Goal: Task Accomplishment & Management: Manage account settings

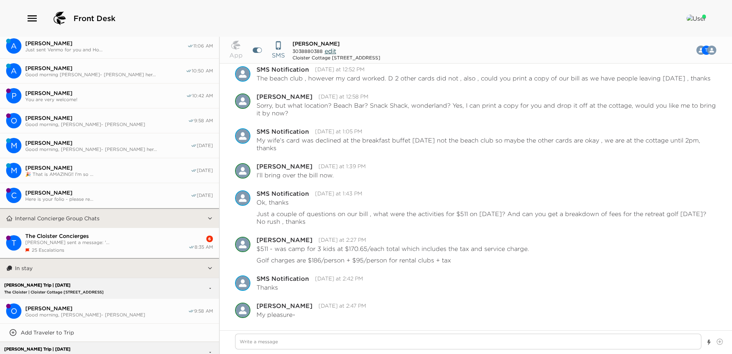
scroll to position [115, 0]
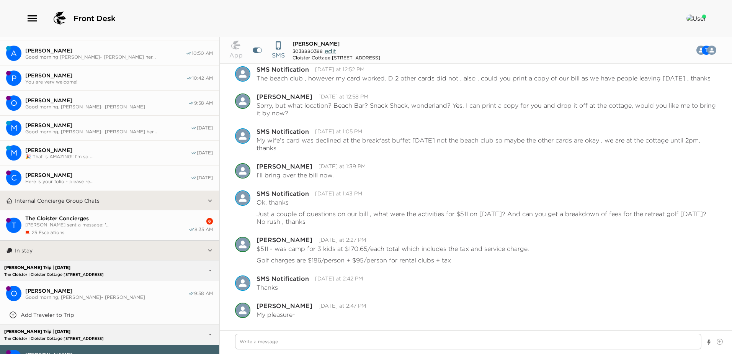
click at [118, 226] on div "The Cloister Concierges [PERSON_NAME] sent a message: '... 25 Escalations" at bounding box center [106, 225] width 163 height 20
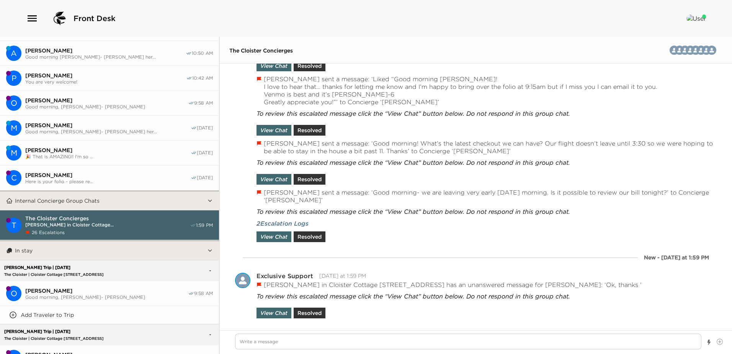
scroll to position [0, 0]
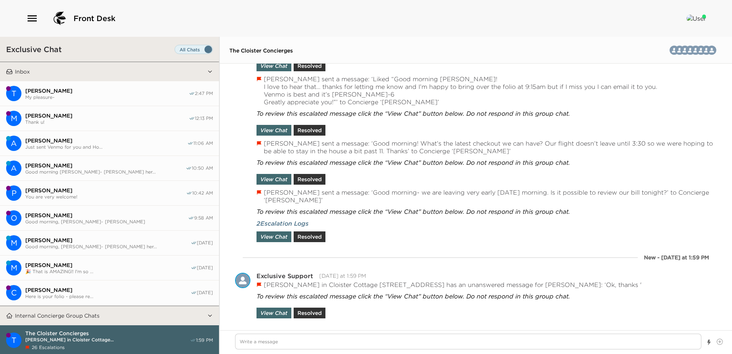
click at [95, 94] on span "My pleasure~" at bounding box center [106, 97] width 163 height 6
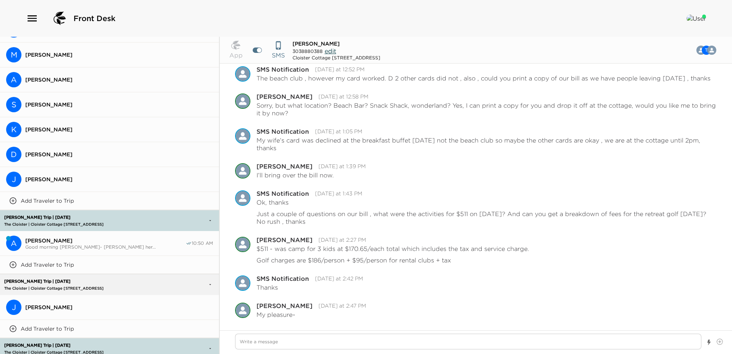
scroll to position [1778, 0]
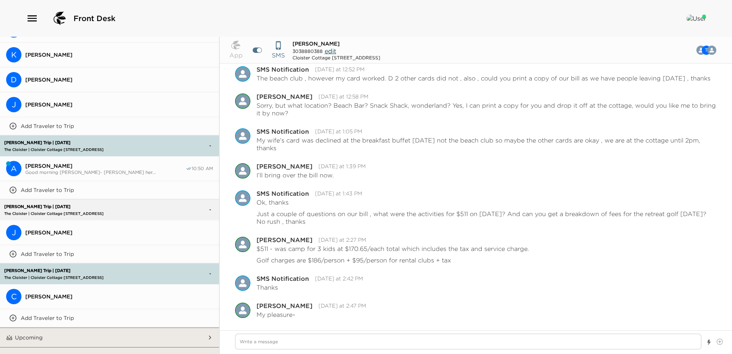
click at [77, 284] on button "C [PERSON_NAME]" at bounding box center [109, 296] width 219 height 25
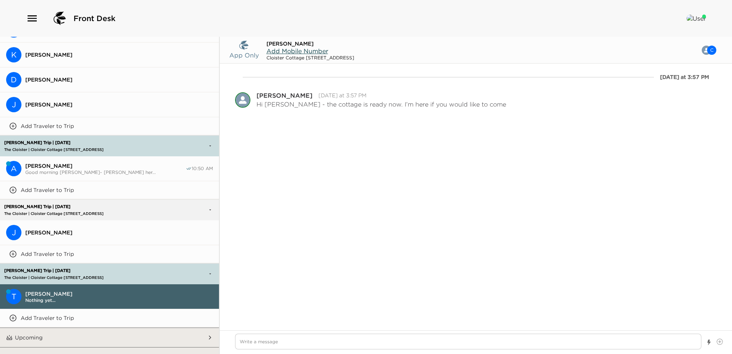
click at [309, 50] on span "Add Mobile Number" at bounding box center [297, 51] width 62 height 8
type textarea "x"
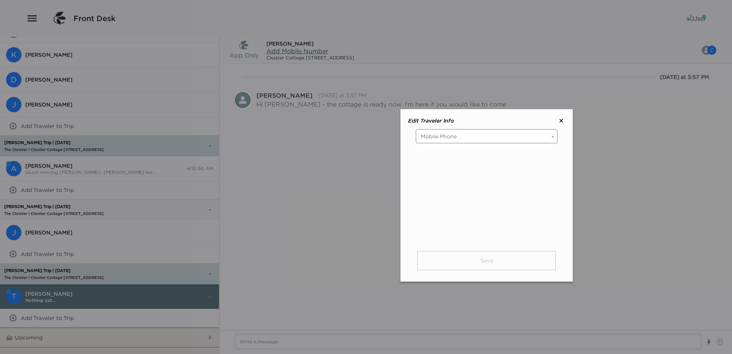
click at [437, 137] on input "tel" at bounding box center [487, 136] width 142 height 14
type input "[PHONE_NUMBER]"
click at [487, 262] on button "Save" at bounding box center [486, 260] width 139 height 19
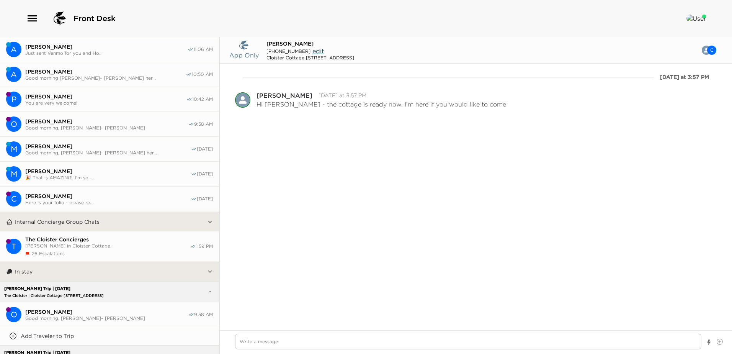
scroll to position [0, 0]
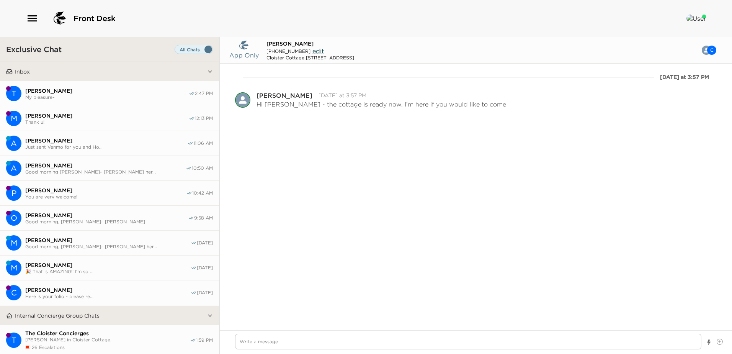
click at [70, 113] on span "[PERSON_NAME]" at bounding box center [106, 115] width 163 height 7
type textarea "x"
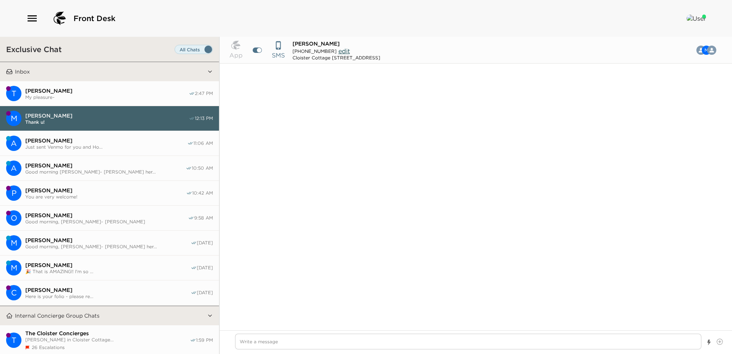
type input "[PHONE_NUMBER]"
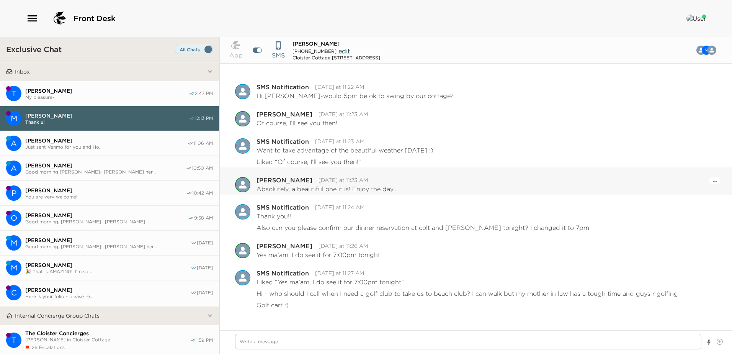
scroll to position [770, 0]
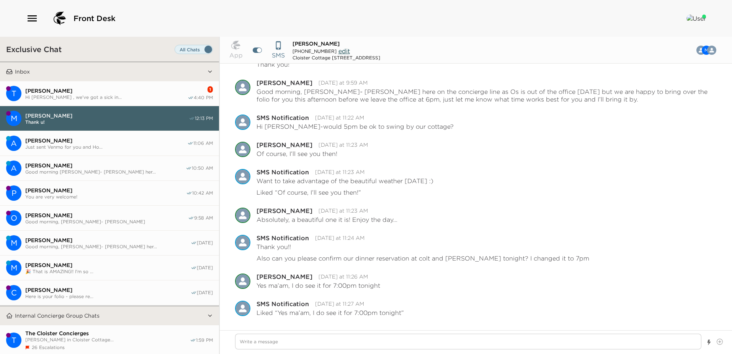
click at [122, 95] on span "Hi [PERSON_NAME] , we've got a sick in..." at bounding box center [106, 97] width 162 height 6
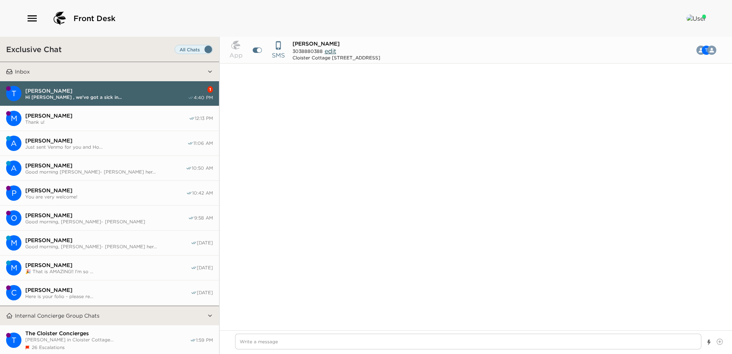
scroll to position [470, 0]
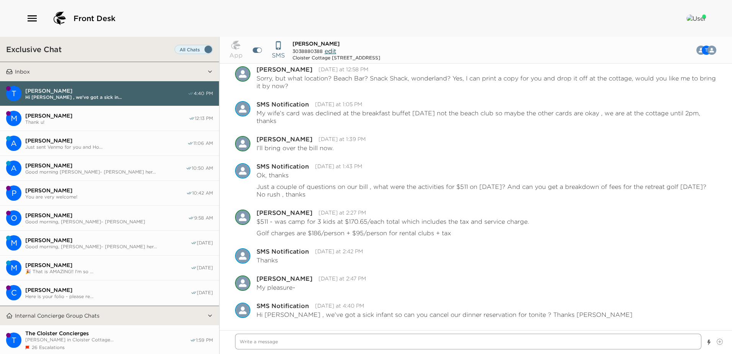
click at [247, 343] on textarea "Write a message" at bounding box center [468, 341] width 466 height 16
drag, startPoint x: 244, startPoint y: 343, endPoint x: 326, endPoint y: 340, distance: 82.4
click at [244, 343] on textarea "Write a message" at bounding box center [468, 341] width 466 height 16
type textarea "x"
type textarea "O"
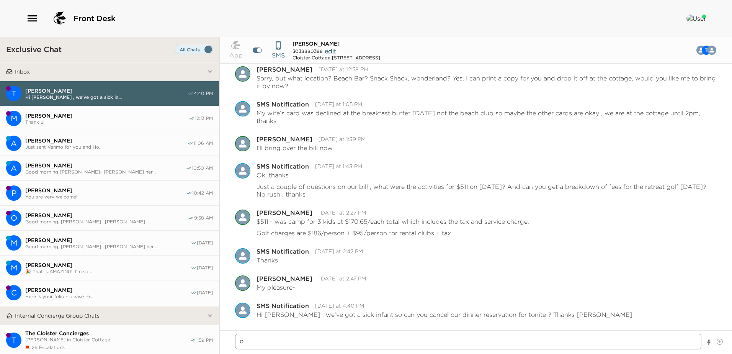
type textarea "x"
type textarea "Of"
type textarea "x"
type textarea "Of"
type textarea "x"
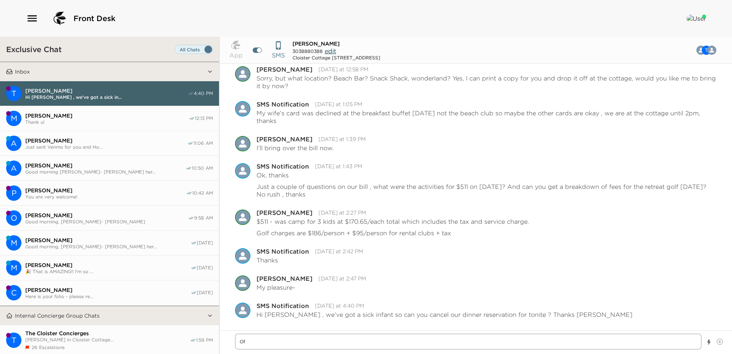
type textarea "Of c"
type textarea "x"
type textarea "Of co"
type textarea "x"
type textarea "Of cou"
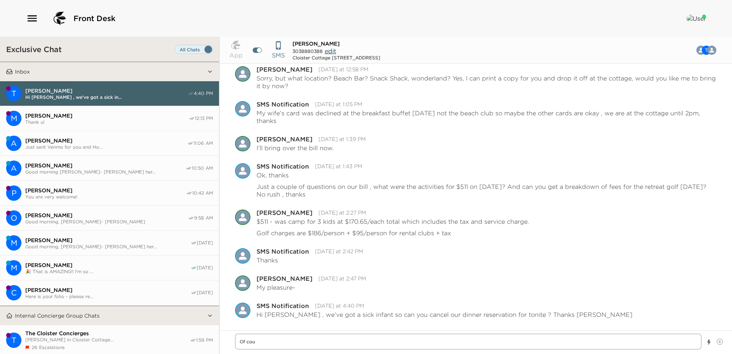
type textarea "x"
type textarea "Of cour"
type textarea "x"
type textarea "Of cours"
type textarea "x"
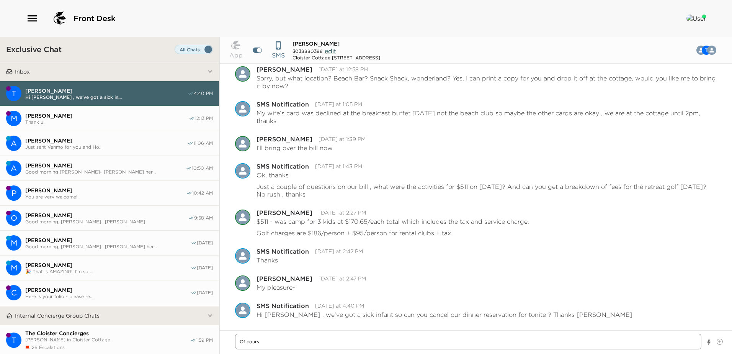
type textarea "Of course"
type textarea "x"
type textarea "Of course!"
type textarea "x"
type textarea "Of course!"
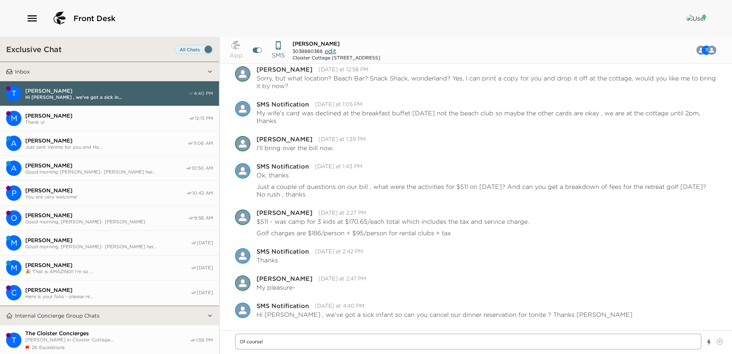
type textarea "x"
type textarea "Of course!"
type textarea "x"
type textarea "Of course! I"
type textarea "x"
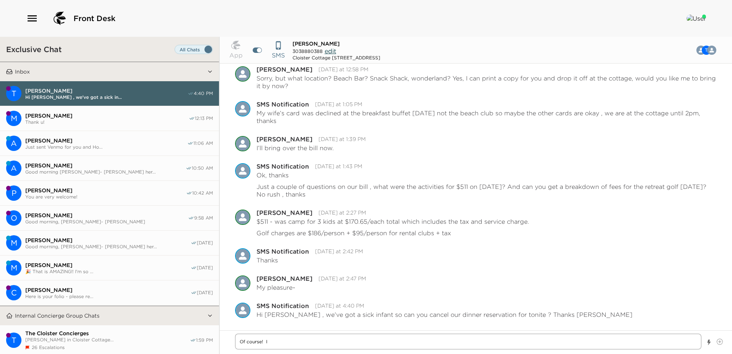
type textarea "Of course! Is"
type textarea "x"
type textarea "Of course! Is"
type textarea "x"
type textarea "Of course! Is t"
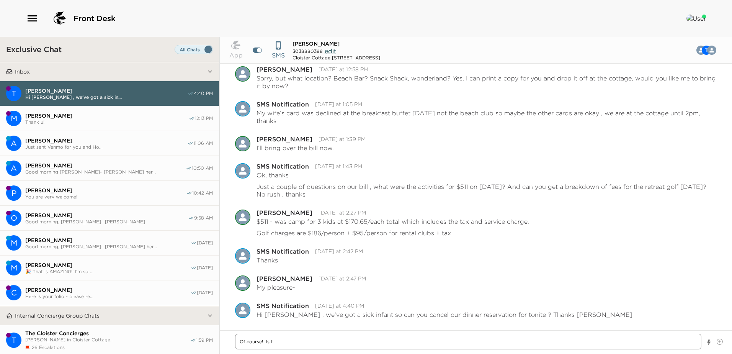
type textarea "x"
type textarea "Of course! Is th"
type textarea "x"
type textarea "Of course! Is the"
type textarea "x"
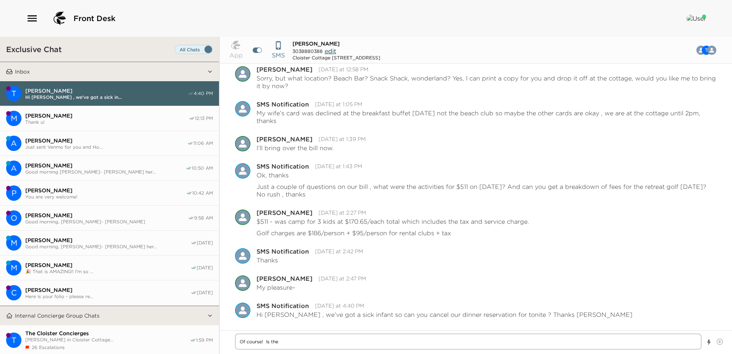
type textarea "Of course! Is ther"
type textarea "x"
type textarea "Of course! Is there"
type textarea "x"
type textarea "Of course! Is there"
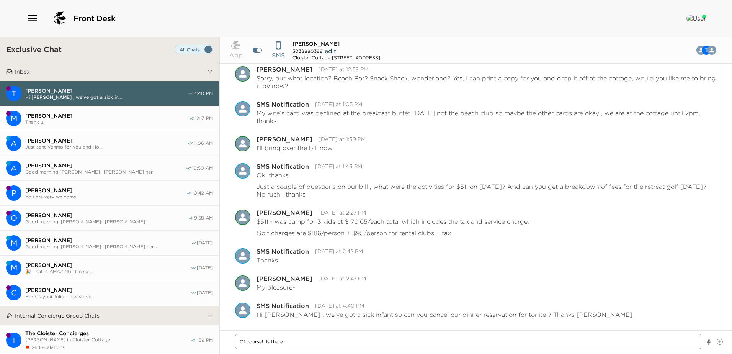
type textarea "x"
type textarea "Of course! Is there i"
type textarea "x"
type textarea "Of course! Is there is"
type textarea "x"
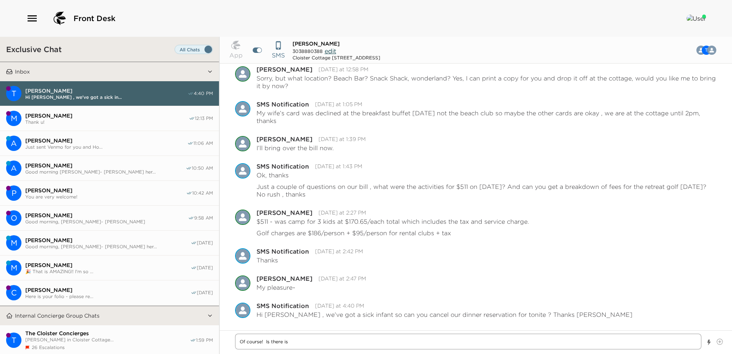
type textarea "Of course! Is there i"
type textarea "x"
type textarea "Of course! Is there"
type textarea "x"
type textarea "Of course! Is there anything else"
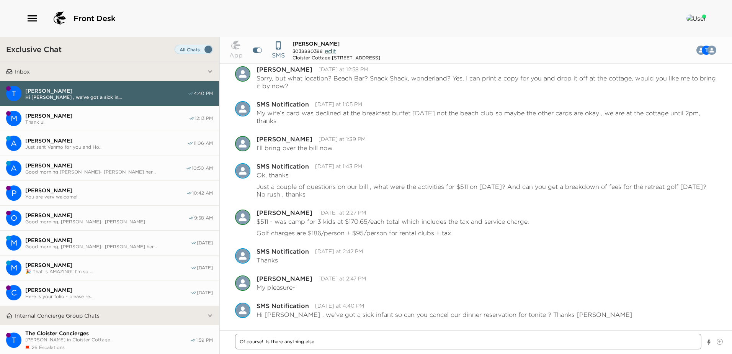
type textarea "x"
type textarea "Of course! Is there anything els"
type textarea "x"
type textarea "Of course! Is there anything el"
type textarea "x"
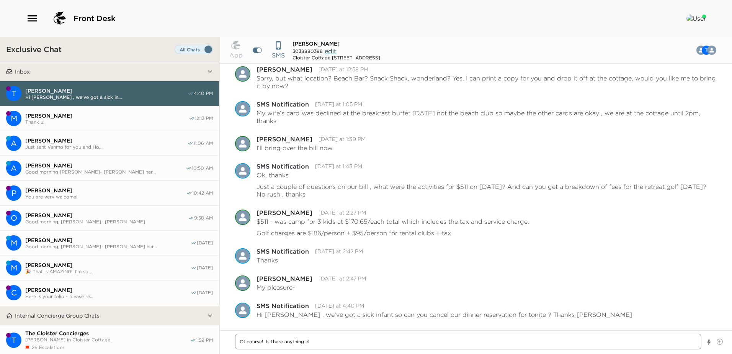
type textarea "Of course! Is there anything e"
type textarea "x"
type textarea "Of course! Is there anything"
type textarea "x"
type textarea "Of course! Is there anything t"
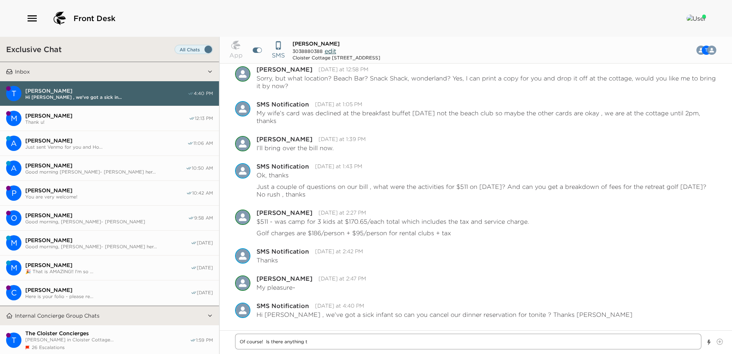
type textarea "x"
type textarea "Of course! Is there anything th"
type textarea "x"
type textarea "Of course! Is there anything tha"
type textarea "x"
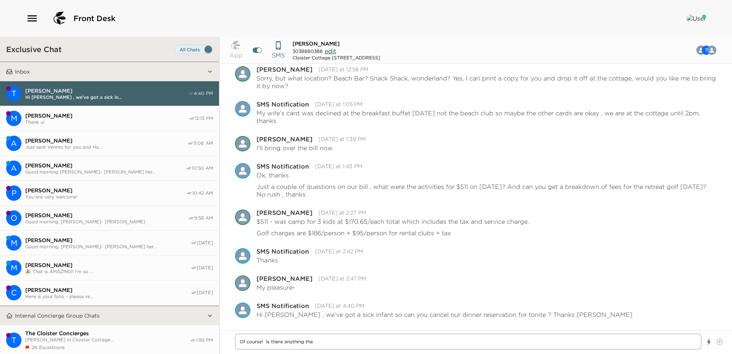
type textarea "Of course! Is there anything that"
type textarea "x"
type textarea "Of course! Is there anything that"
type textarea "x"
type textarea "Of course! Is there anything that I"
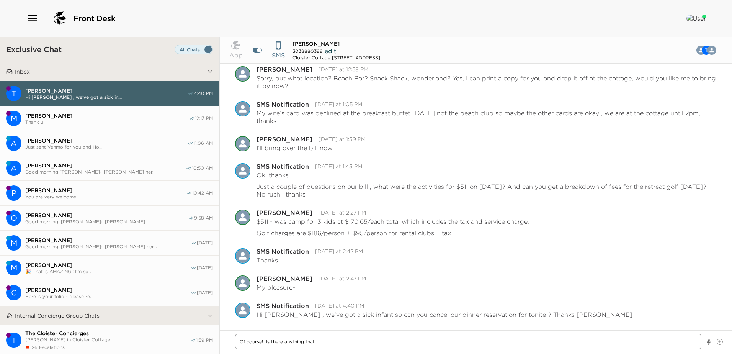
type textarea "x"
type textarea "Of course! Is there anything that I"
type textarea "x"
type textarea "Of course! Is there anything that I c"
type textarea "x"
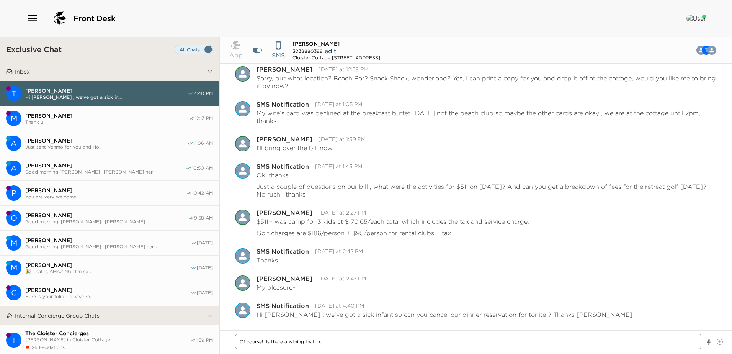
type textarea "Of course! Is there anything that I ca"
type textarea "x"
type textarea "Of course! Is there anything that I can"
type textarea "x"
type textarea "Of course! Is there anything that I can"
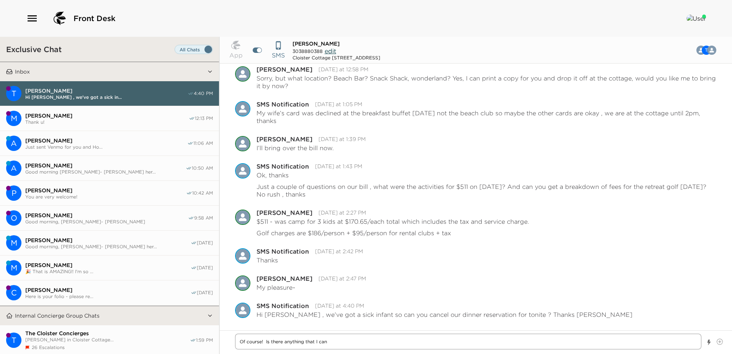
type textarea "x"
type textarea "Of course! Is there anything that I can d"
type textarea "x"
type textarea "Of course! Is there anything that I can do"
type textarea "x"
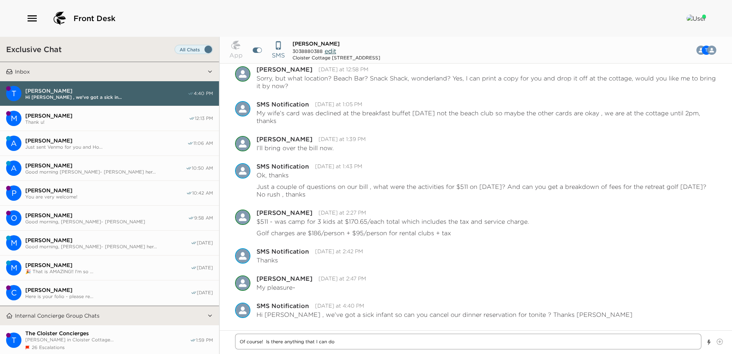
type textarea "Of course! Is there anything that I can do"
type textarea "x"
type textarea "Of course! Is there anything that I can do f"
type textarea "x"
type textarea "Of course! Is there anything that I can do fo"
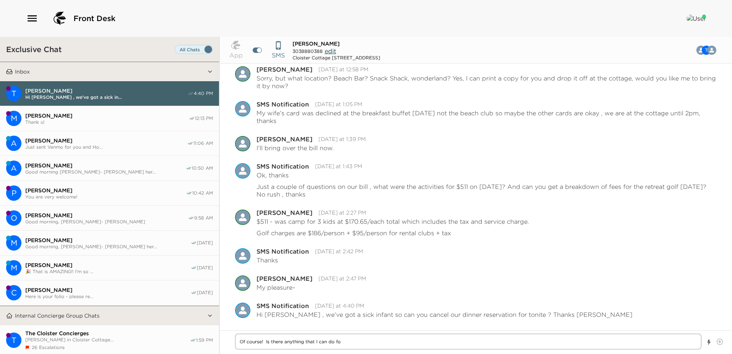
type textarea "x"
type textarea "Of course! Is there anything that I can do fo r"
type textarea "x"
type textarea "Of course! Is there anything that I can do fo rt"
type textarea "x"
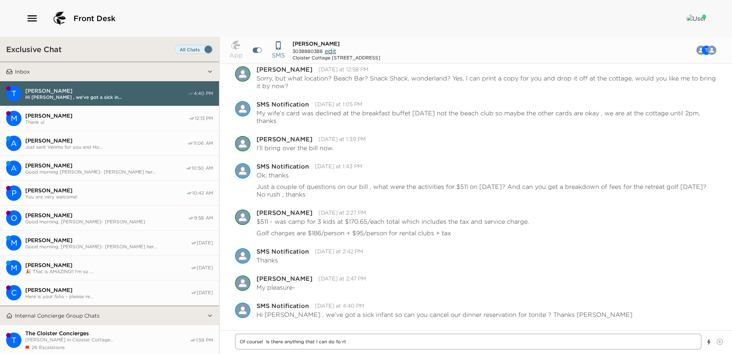
type textarea "Of course! Is there anything that I can do fo rth"
type textarea "x"
type textarea "Of course! Is there anything that I can do fo rthe"
type textarea "x"
type textarea "Of course! Is there anything that I can do fo rthe"
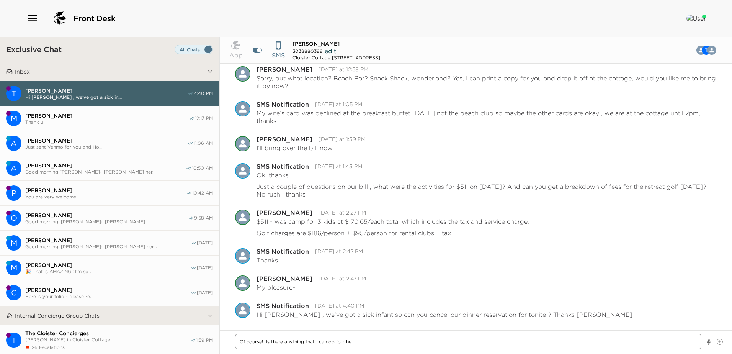
type textarea "x"
type textarea "Of course! Is there anything that I can do fo rthe"
type textarea "x"
type textarea "Of course! Is there anything that I can do fo rth"
type textarea "x"
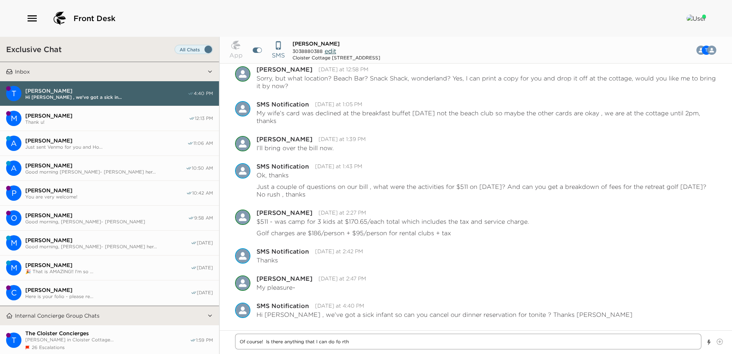
type textarea "Of course! Is there anything that I can do fo rt"
type textarea "x"
type textarea "Of course! Is there anything that I can do fo r"
type textarea "x"
type textarea "Of course! Is there anything that I can do fo"
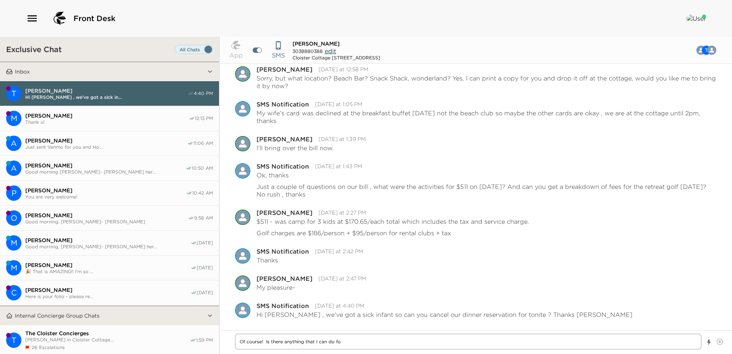
type textarea "x"
type textarea "Of course! Is there anything that I can do fo"
type textarea "x"
type textarea "Of course! Is there anything that I can do for"
type textarea "x"
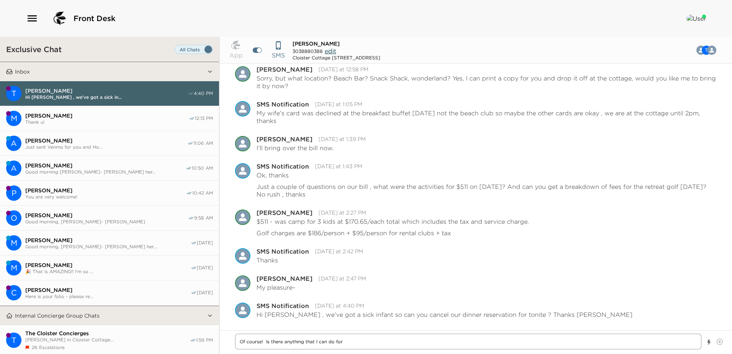
type textarea "Of course! Is there anything that I can do for"
type textarea "x"
type textarea "Of course! Is there anything that I can do for t"
type textarea "x"
type textarea "Of course! Is there anything that I can do for th"
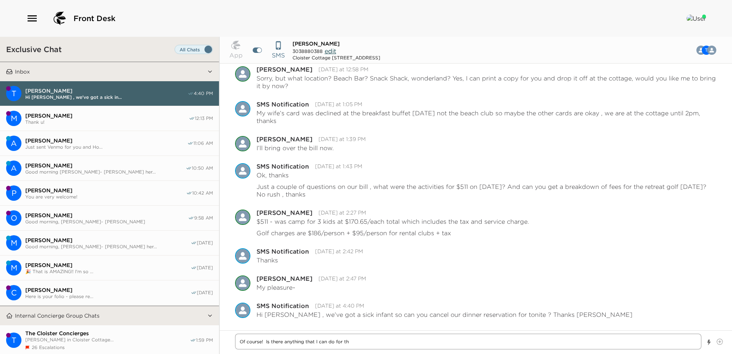
type textarea "x"
type textarea "Of course! Is there anything that I can do for the"
type textarea "x"
type textarea "Of course! Is there anything that I can do for the"
type textarea "x"
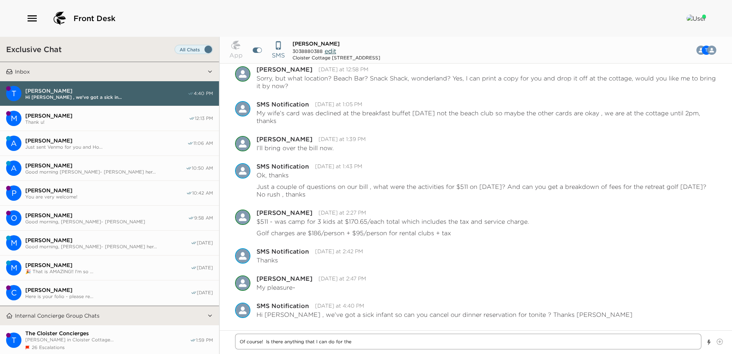
type textarea "Of course! Is there anything that I can do for the b"
type textarea "x"
type textarea "Of course! Is there anything that I can do for the ba"
type textarea "x"
type textarea "Of course! Is there anything that I can do for the bab"
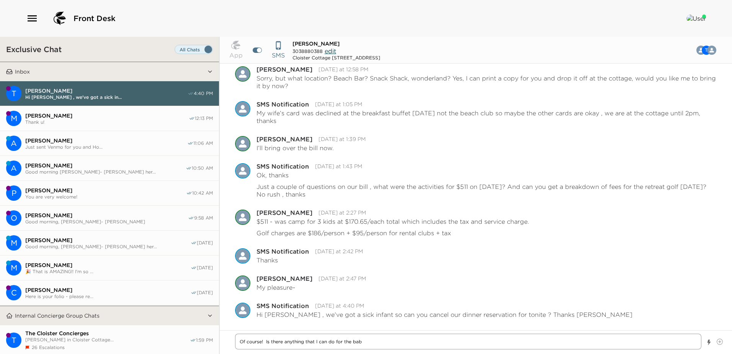
type textarea "x"
type textarea "Of course! Is there anything that I can do for the baby"
type textarea "x"
type textarea "Of course! Is there anything that I can do for the baby?"
type textarea "x"
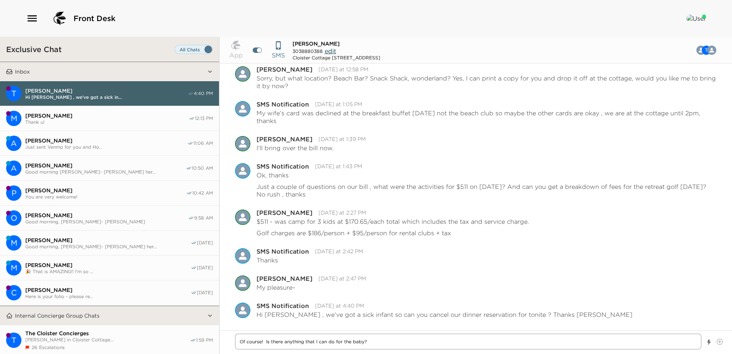
type textarea "Of course! Is there anything that I can do for the baby?"
type textarea "x"
type textarea "Of course! Is there anything that I can do for the baby?"
type textarea "x"
type textarea "Of course! Is there anything that I can do for the baby? A"
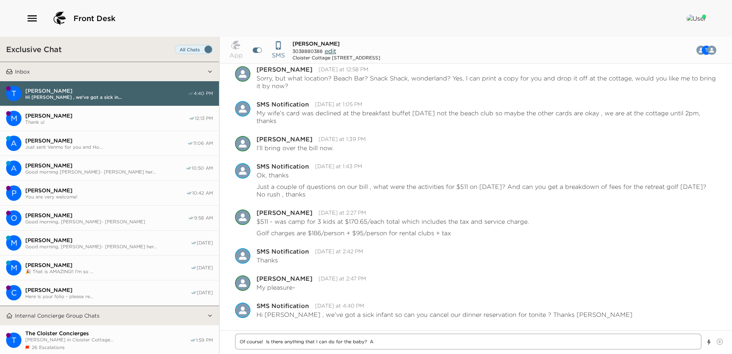
type textarea "x"
type textarea "Of course! Is there anything that I can do for the baby? An"
type textarea "x"
type textarea "Of course! Is there anything that I can do for the baby? Any"
type textarea "x"
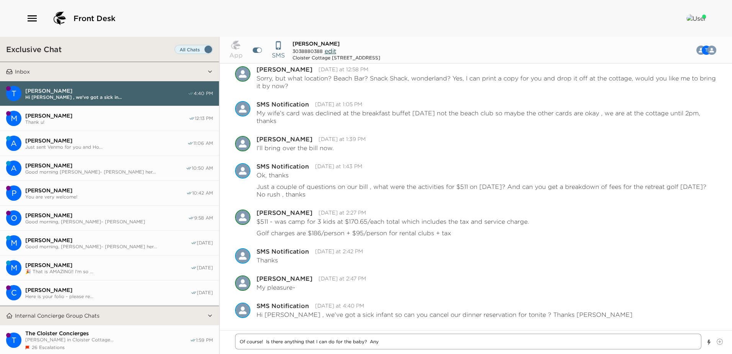
type textarea "Of course! Is there anything that I can do for the baby? Anyt"
type textarea "x"
type textarea "Of course! Is there anything that I can do for the baby? Anyth"
type textarea "x"
type textarea "Of course! Is there anything that I can do for the baby? Anythi"
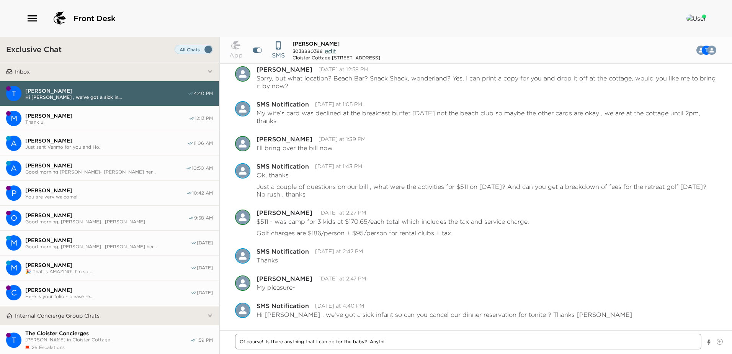
type textarea "x"
type textarea "Of course! Is there anything that I can do for the baby? Anythin"
type textarea "x"
type textarea "Of course! Is there anything that I can do for the baby? Anything"
type textarea "x"
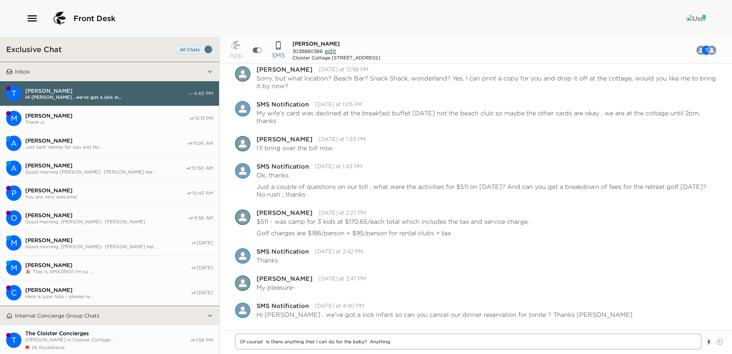
type textarea "Of course! Is there anything that I can do for the baby? Anything"
type textarea "x"
type textarea "Of course! Is there anything that I can do for the baby? Anything y"
type textarea "x"
type textarea "Of course! Is there anything that I can do for the baby? Anything yo"
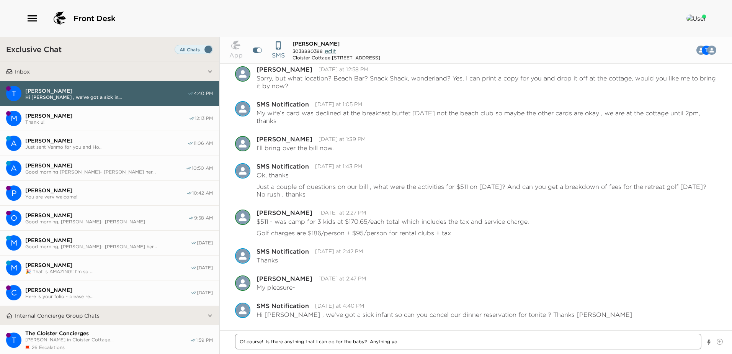
type textarea "x"
type textarea "Of course! Is there anything that I can do for the baby? Anything you"
type textarea "x"
type textarea "Of course! Is there anything that I can do for the baby? Anything you"
type textarea "x"
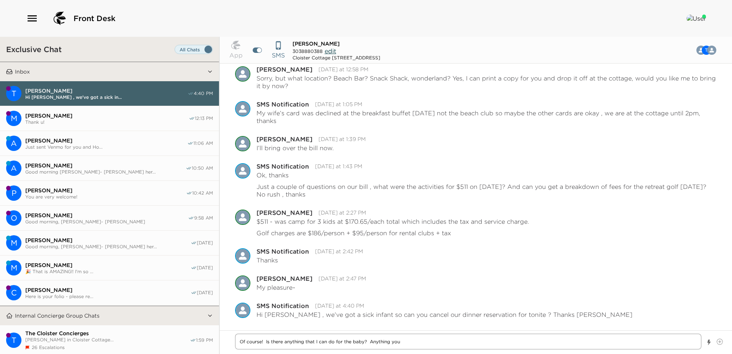
type textarea "Of course! Is there anything that I can do for the baby? Anything you n"
type textarea "x"
type textarea "Of course! Is there anything that I can do for the baby? Anything you ne"
type textarea "x"
type textarea "Of course! Is there anything that I can do for the baby? Anything you nee"
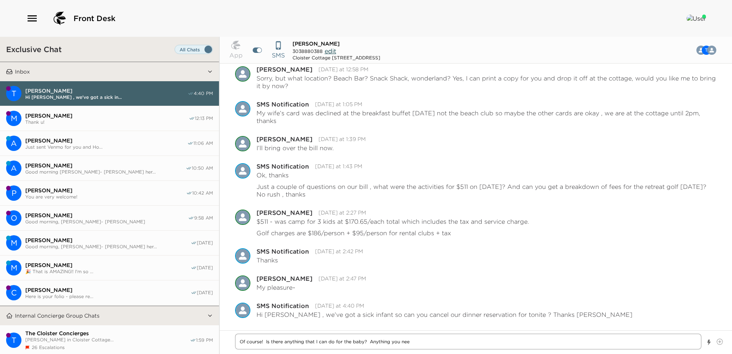
type textarea "x"
type textarea "Of course! Is there anything that I can do for the baby? Anything you need"
type textarea "x"
type textarea "Of course! Is there anything that I can do for the baby? Anything you need?"
type textarea "x"
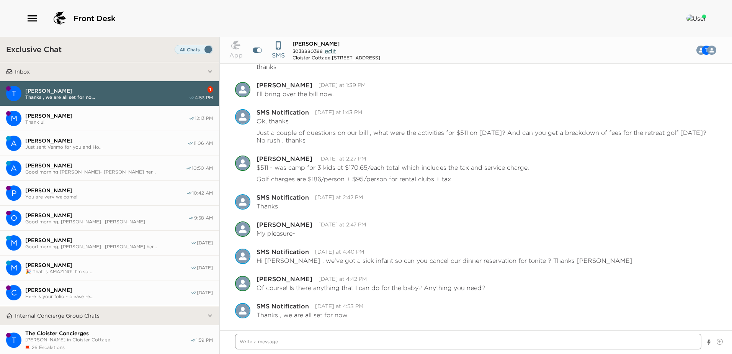
scroll to position [525, 0]
click at [245, 343] on textarea "Write a message" at bounding box center [468, 341] width 466 height 16
type textarea "x"
type textarea "H"
type textarea "x"
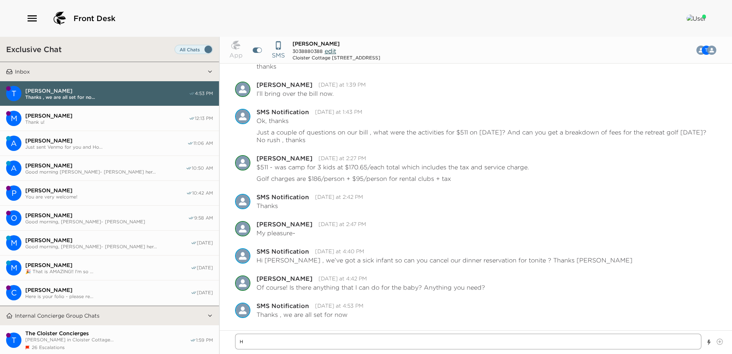
type textarea "HO"
type textarea "x"
type textarea "HOp"
type textarea "x"
type textarea "HO"
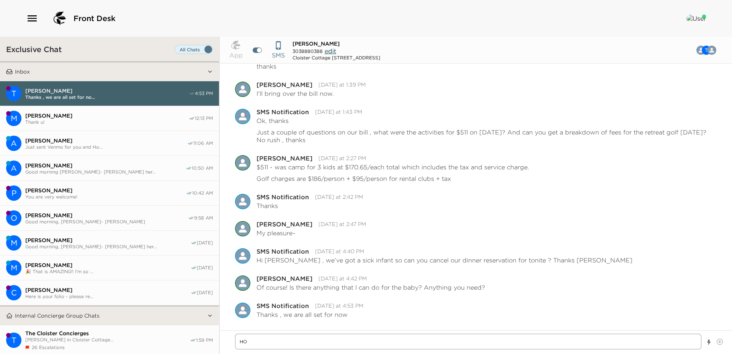
type textarea "x"
type textarea "H"
type textarea "x"
type textarea "Hop"
type textarea "x"
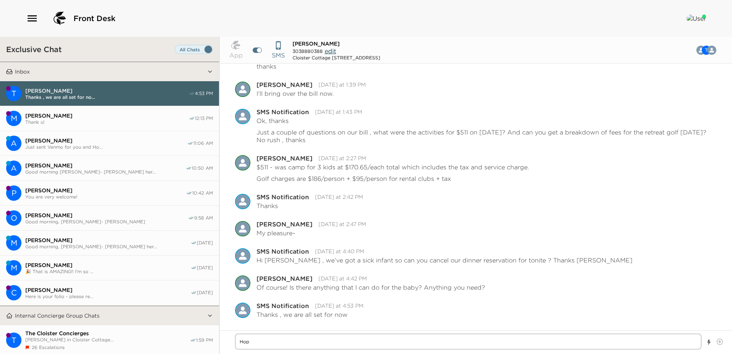
type textarea "Hope"
type textarea "x"
type textarea "Hope"
type textarea "x"
type textarea "Hope t"
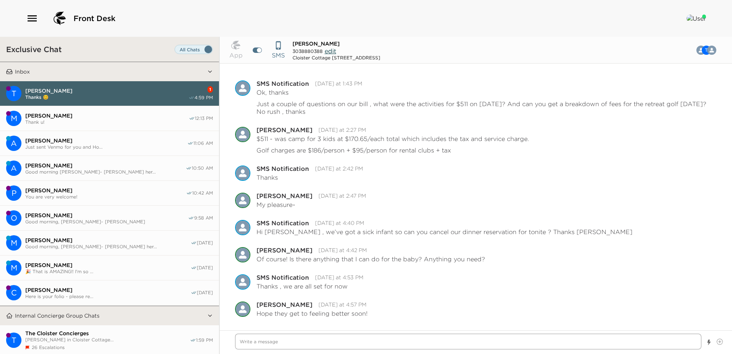
scroll to position [579, 0]
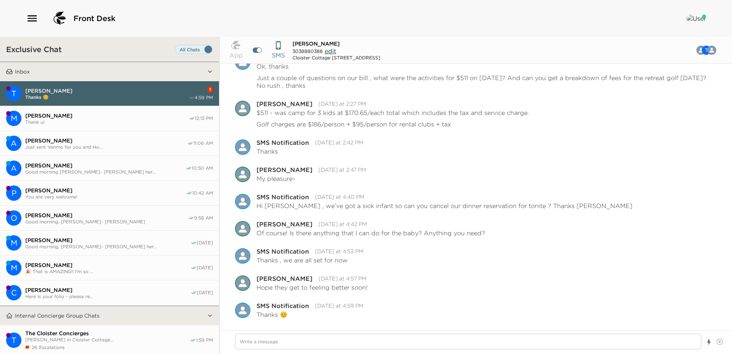
click at [78, 119] on span "Thank u!" at bounding box center [106, 122] width 163 height 6
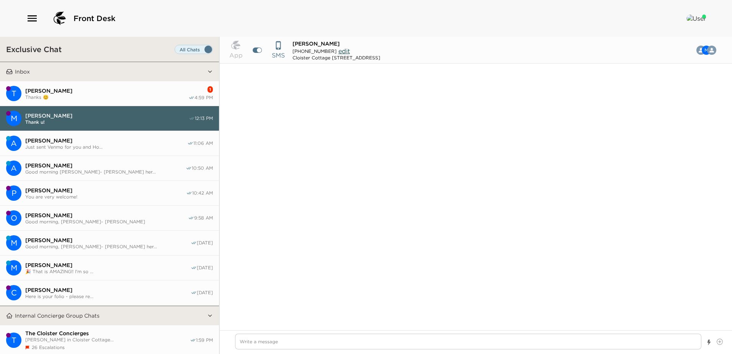
scroll to position [824, 0]
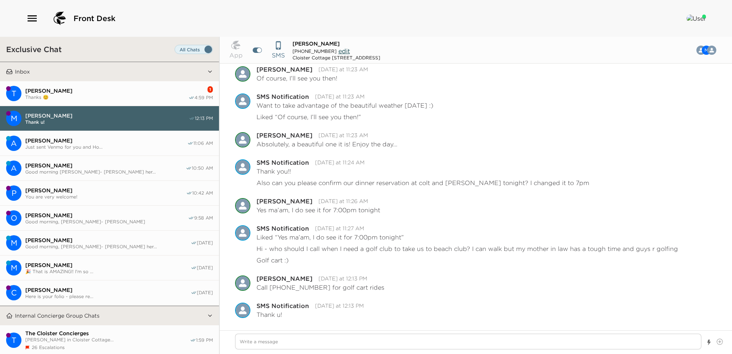
click at [69, 90] on span "[PERSON_NAME]" at bounding box center [106, 90] width 163 height 7
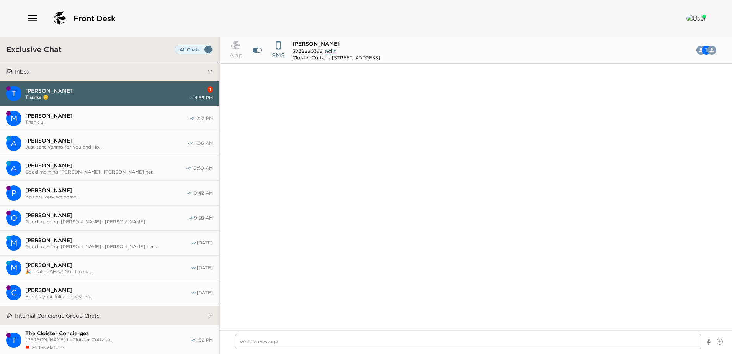
scroll to position [564, 0]
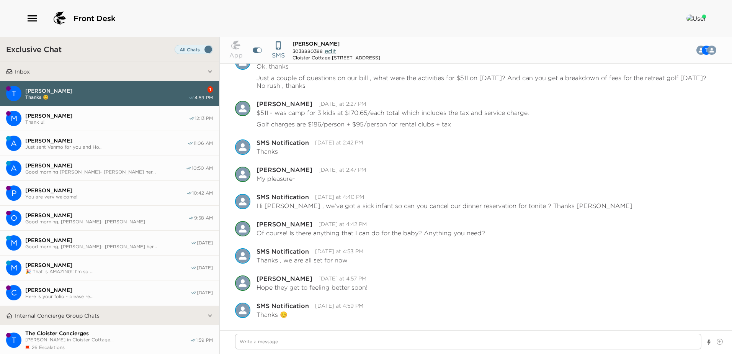
click at [93, 145] on span "Just sent Venmo for you and Ho..." at bounding box center [106, 147] width 162 height 6
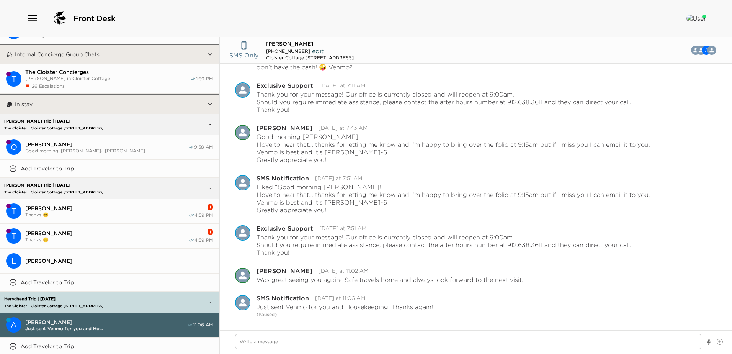
scroll to position [268, 0]
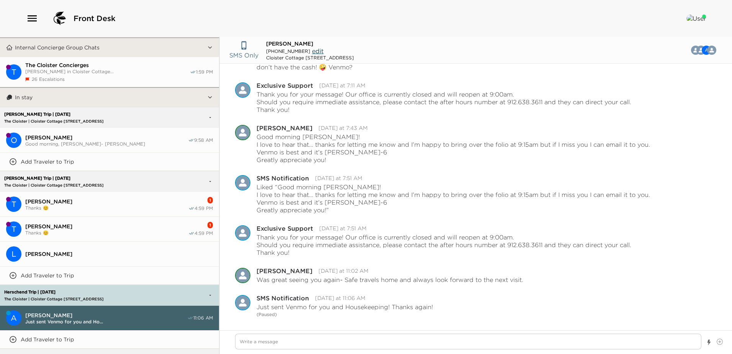
click at [83, 230] on span "Thanks 😊" at bounding box center [106, 233] width 163 height 6
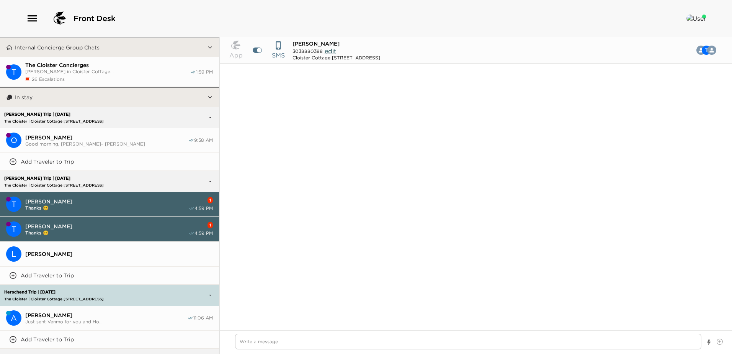
scroll to position [564, 0]
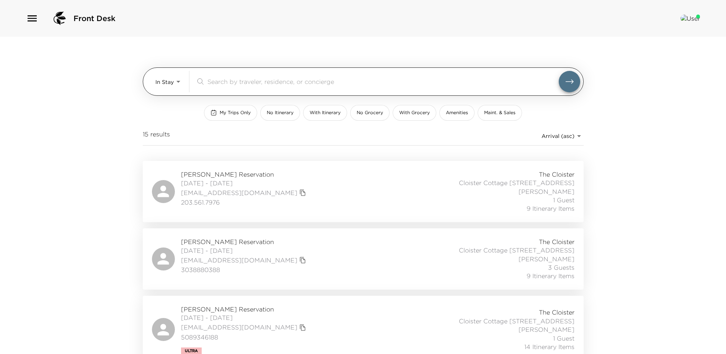
click at [177, 79] on body "Front Desk In Stay In-Stay ​ My Trips Only No Itinerary With Itinerary No Groce…" at bounding box center [363, 177] width 726 height 354
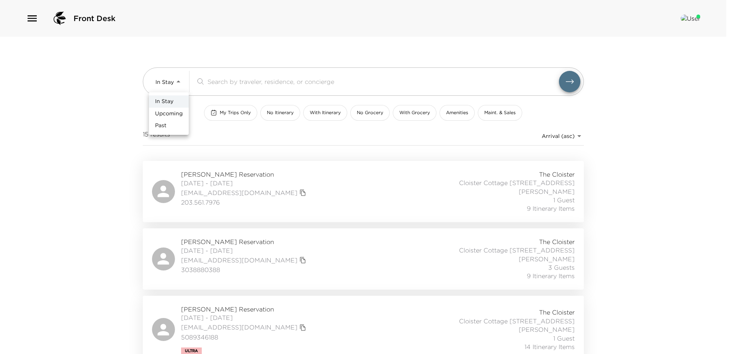
click at [163, 111] on span "Upcoming" at bounding box center [169, 114] width 28 height 8
type input "Upcoming"
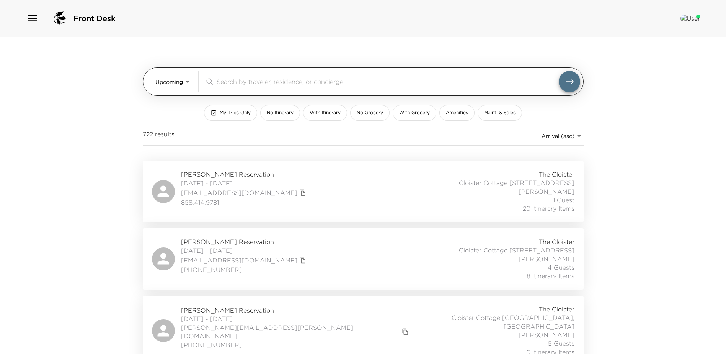
click at [230, 85] on input "search" at bounding box center [388, 81] width 342 height 9
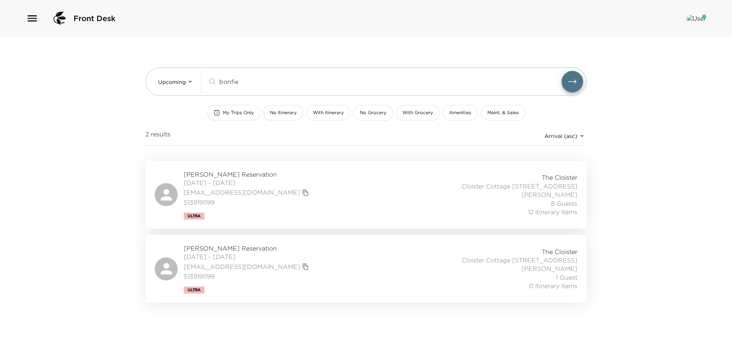
click at [317, 216] on div "Pamela Bonfield Reservation 09/23/2025 - 09/28/2025 pabonfield@aol.com 51391911…" at bounding box center [366, 194] width 423 height 49
drag, startPoint x: 247, startPoint y: 82, endPoint x: 93, endPoint y: 65, distance: 155.6
click at [93, 65] on div "Front Desk Upcoming Upcoming bonfie ​ My Trips Only No Itinerary With Itinerary…" at bounding box center [366, 177] width 732 height 354
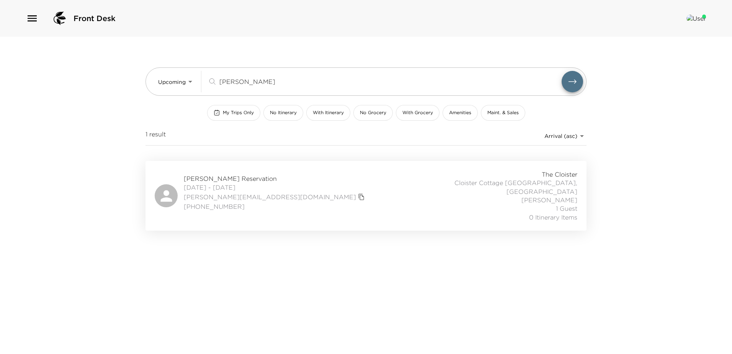
type input "foley"
click at [327, 194] on div "Erin Foley Reservation 09/21/2025 - 09/28/2025 foley.e@icloud.com +18472072878 …" at bounding box center [366, 195] width 423 height 51
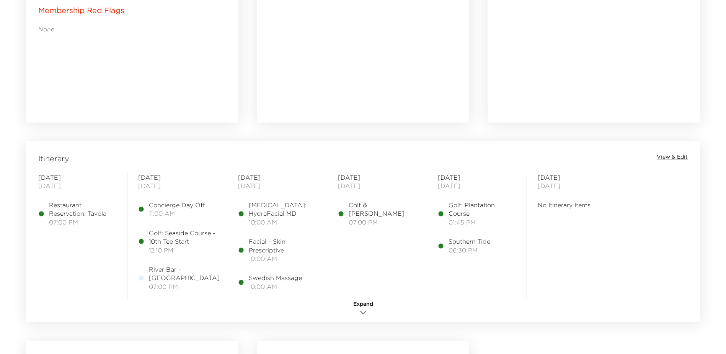
scroll to position [613, 0]
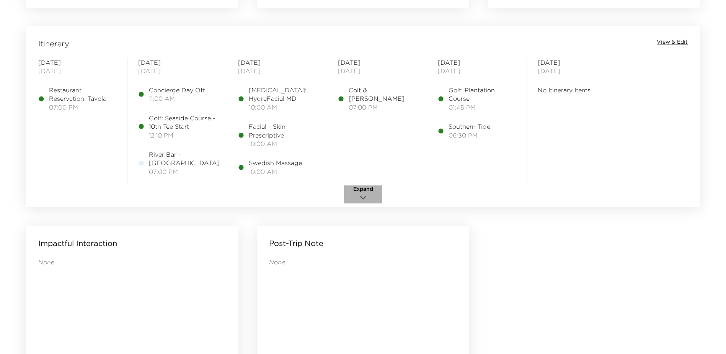
click at [366, 196] on icon "button" at bounding box center [363, 197] width 9 height 9
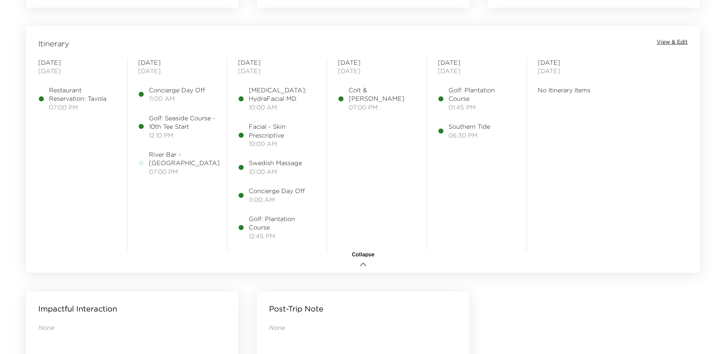
click at [667, 42] on span "View & Edit" at bounding box center [672, 42] width 31 height 8
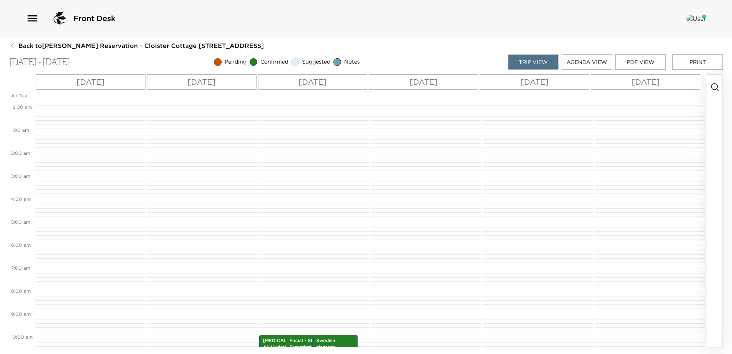
scroll to position [230, 0]
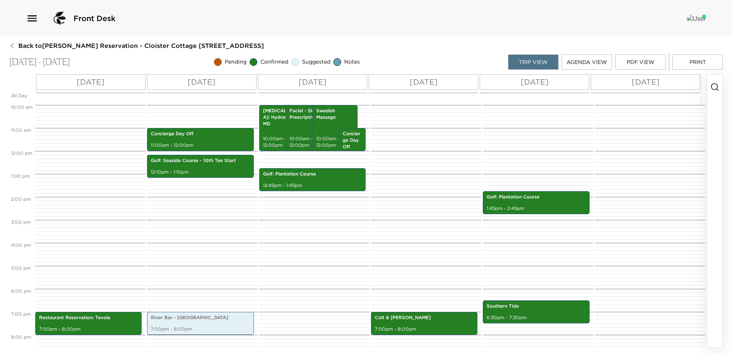
click at [543, 82] on p "Sat 09/27" at bounding box center [535, 81] width 28 height 11
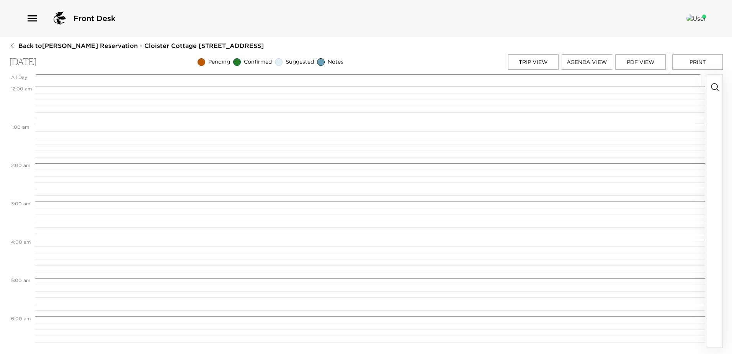
scroll to position [526, 0]
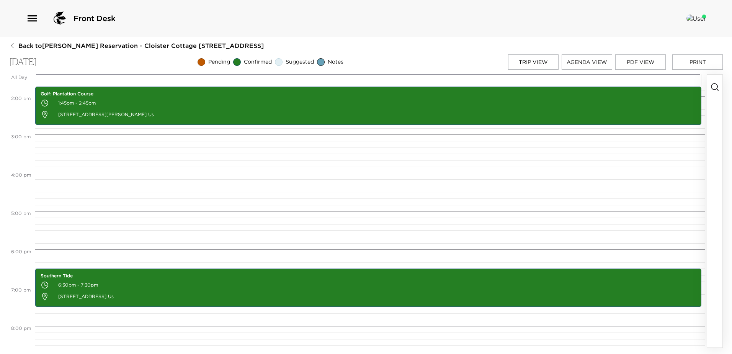
click at [714, 87] on icon "button" at bounding box center [714, 86] width 9 height 9
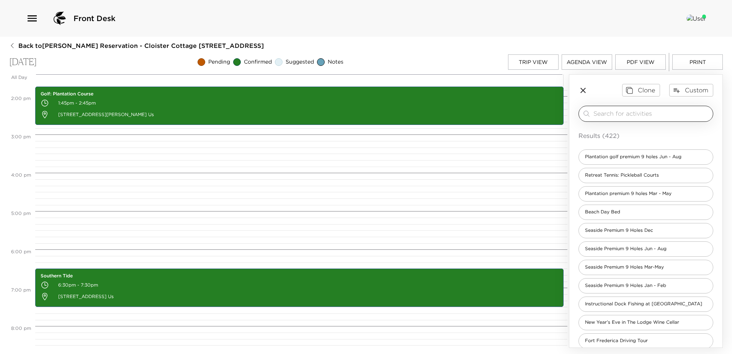
click at [601, 114] on input "search" at bounding box center [651, 113] width 116 height 9
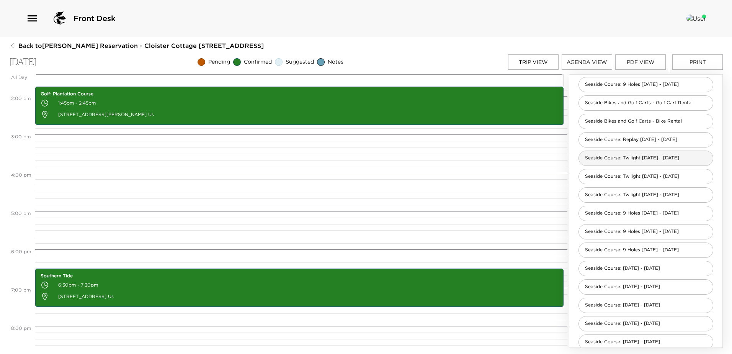
scroll to position [153, 0]
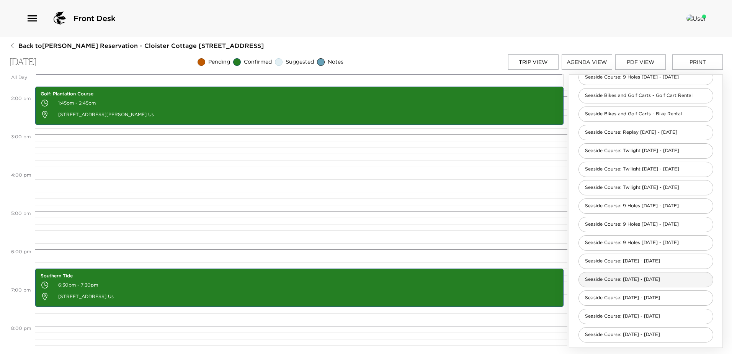
type input "seaside"
click at [591, 280] on span "Seaside Course: Sept 1 - Nov 30" at bounding box center [622, 279] width 87 height 7
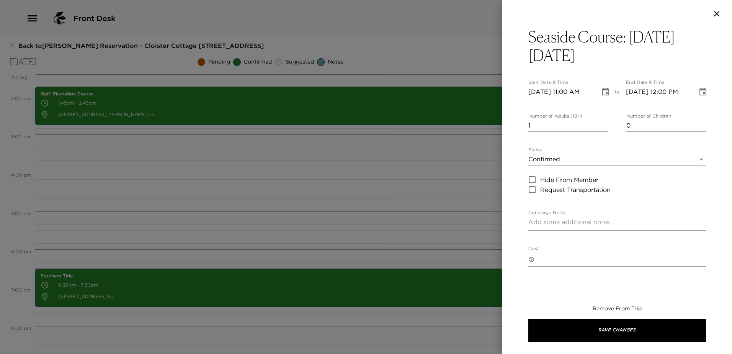
type textarea "You are confirmed for a tee time for 18 holes on the Seaside Golf Course. Locat…"
type textarea "$315 - 18-hole rate includes green and cart fees, range balls, forecaddie. Tax …"
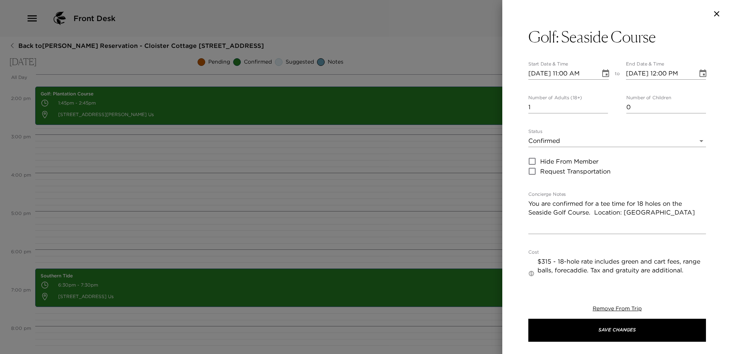
click at [603, 74] on icon "Choose date, selected date is Sep 27, 2025" at bounding box center [605, 73] width 9 height 9
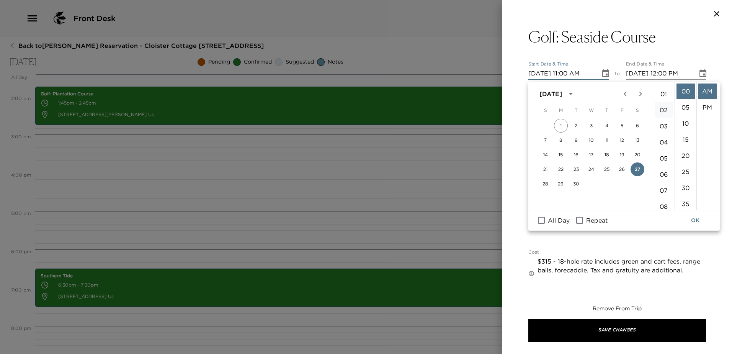
scroll to position [0, 0]
click at [664, 88] on li "12" at bounding box center [664, 90] width 18 height 15
click at [684, 163] on li "20" at bounding box center [686, 155] width 18 height 15
click at [709, 108] on li "PM" at bounding box center [707, 107] width 18 height 15
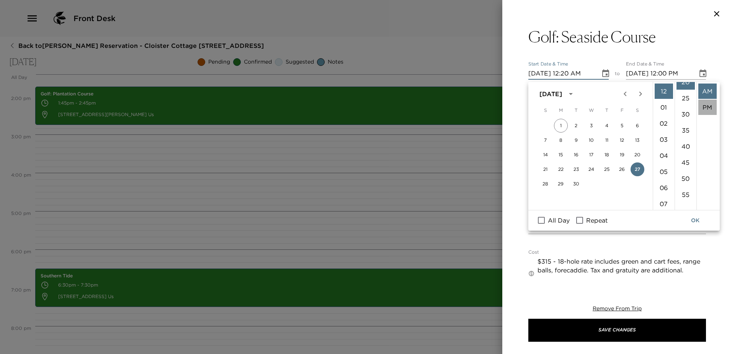
type input "09/27/2025 12:20 PM"
type input "09/27/2025 01:20 PM"
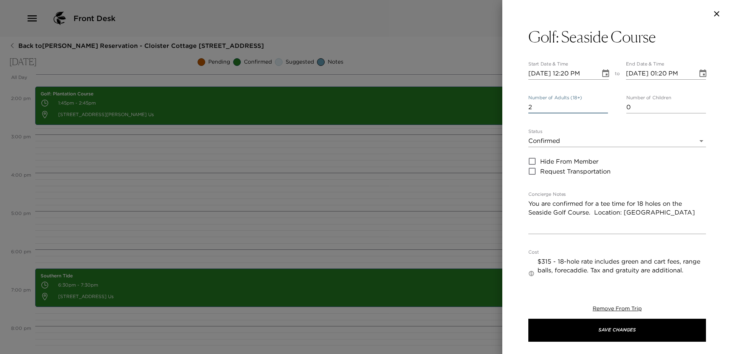
click at [602, 109] on input "2" at bounding box center [568, 107] width 80 height 12
type input "3"
click at [602, 109] on input "3" at bounding box center [568, 107] width 80 height 12
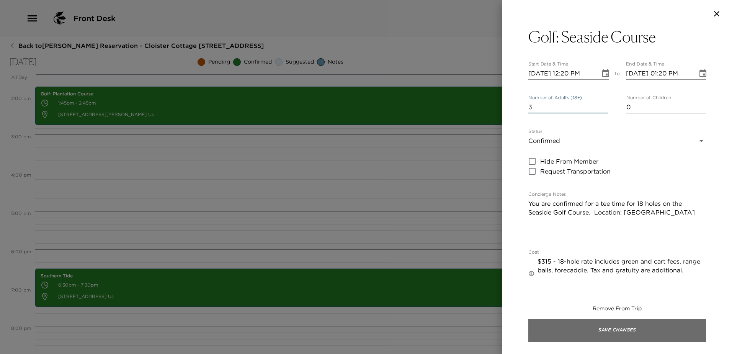
click at [623, 327] on button "Save Changes" at bounding box center [617, 330] width 178 height 23
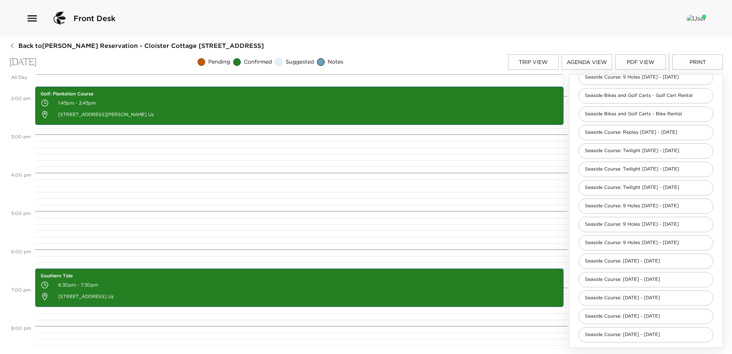
scroll to position [412, 0]
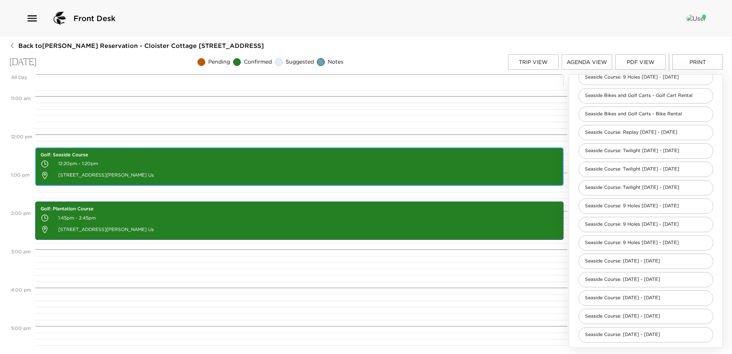
click at [253, 170] on p "100 Retreat Avenue St. Simons Island GA 31522 Us" at bounding box center [300, 175] width 518 height 11
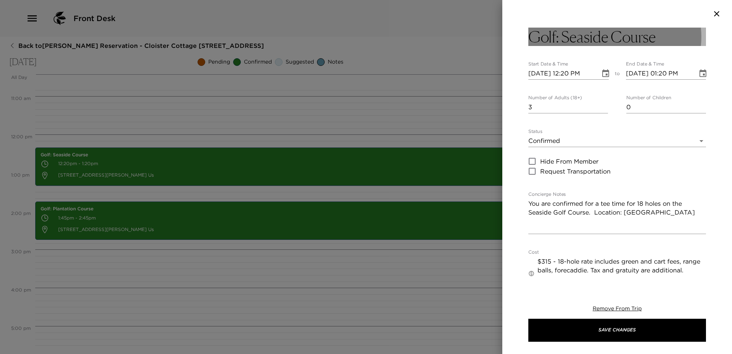
click at [665, 35] on button "Golf: Seaside Course" at bounding box center [617, 37] width 178 height 18
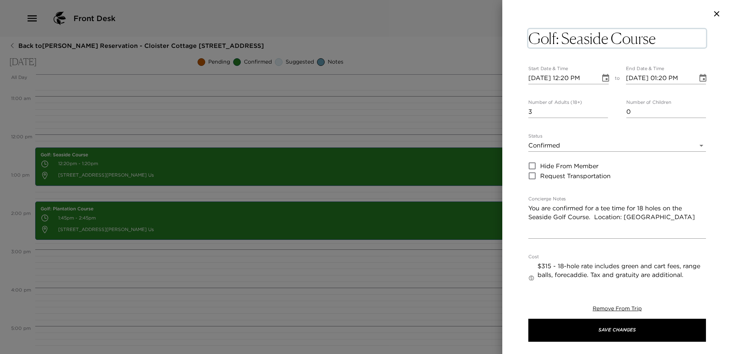
click at [663, 37] on textarea "Golf: Seaside Course" at bounding box center [617, 38] width 178 height 18
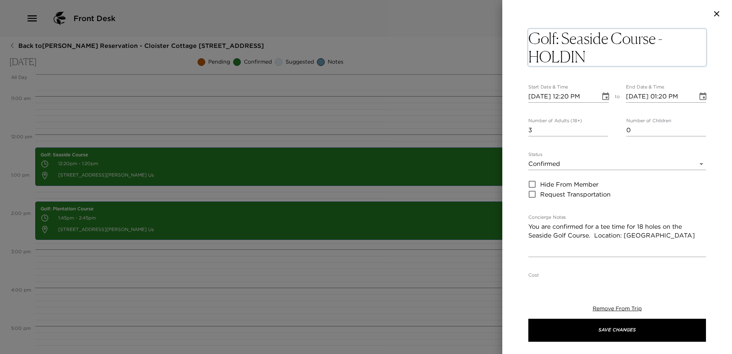
type textarea "Golf: Seaside Course - HOLDING"
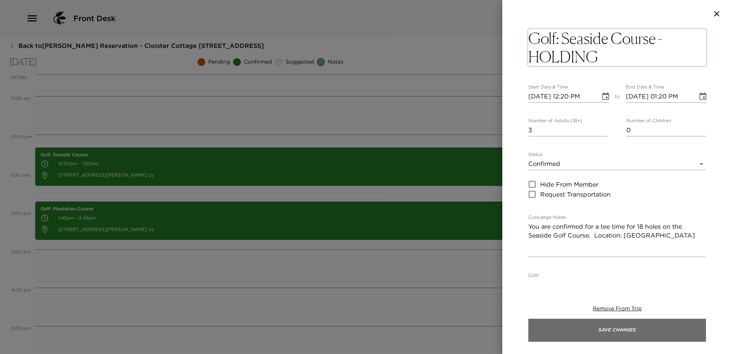
click at [612, 330] on button "Save Changes" at bounding box center [617, 330] width 178 height 23
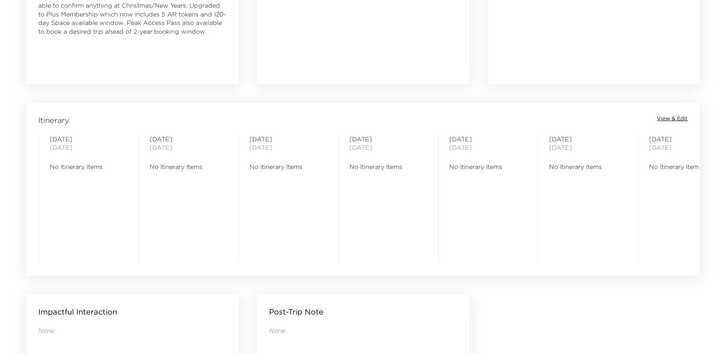
scroll to position [0, 128]
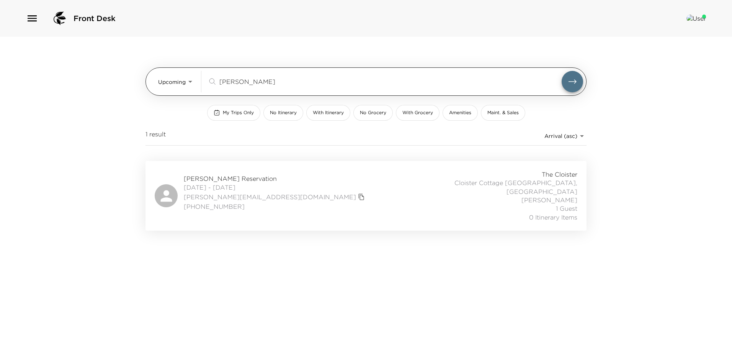
drag, startPoint x: 236, startPoint y: 82, endPoint x: 186, endPoint y: 77, distance: 49.7
click at [186, 77] on div "Upcoming Upcoming foley ​" at bounding box center [370, 81] width 425 height 21
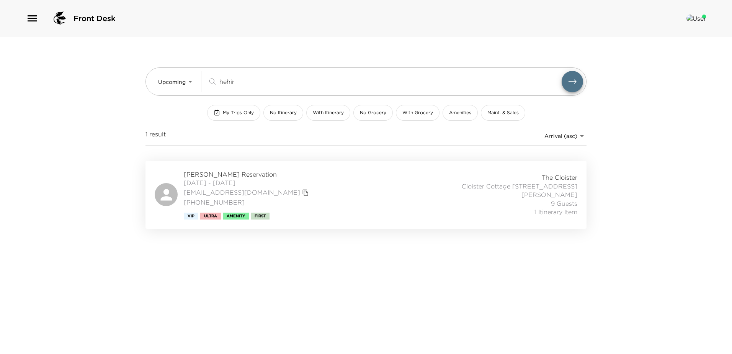
drag, startPoint x: 239, startPoint y: 81, endPoint x: 126, endPoint y: 77, distance: 113.4
click at [126, 77] on div "Front Desk Upcoming Upcoming hehir ​ My Trips Only No Itinerary With Itinerary …" at bounding box center [366, 177] width 732 height 354
drag, startPoint x: 250, startPoint y: 82, endPoint x: 100, endPoint y: 72, distance: 149.7
click at [100, 72] on div "Front Desk Upcoming Upcoming callah ​ My Trips Only No Itinerary With Itinerary…" at bounding box center [366, 177] width 732 height 354
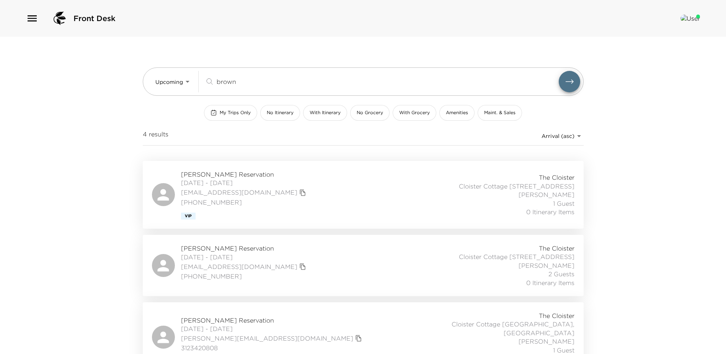
type input "brown"
